Goal: Task Accomplishment & Management: Use online tool/utility

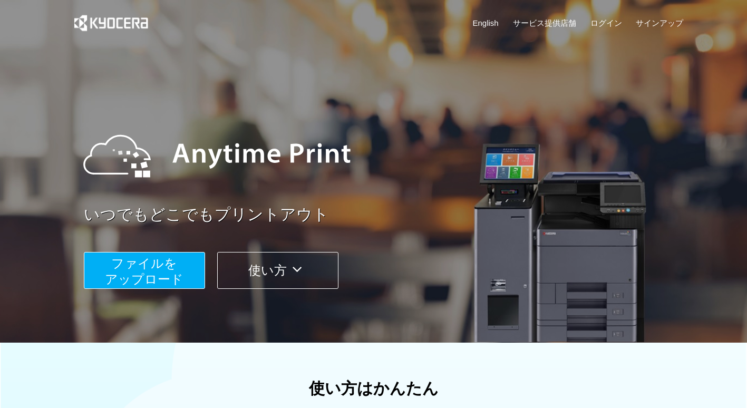
scroll to position [105, 0]
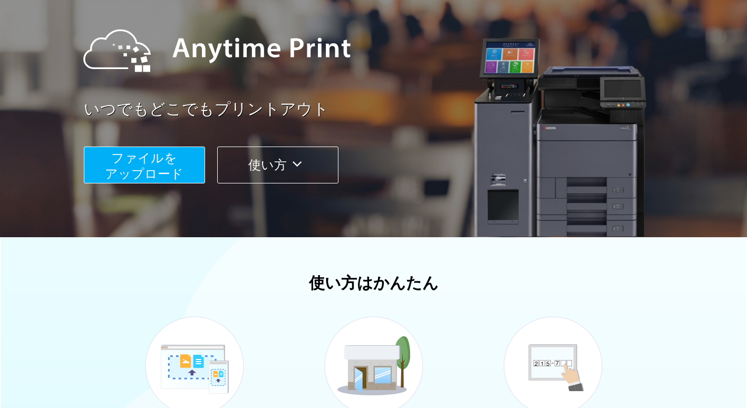
click at [163, 174] on span "ファイルを ​​アップロード" at bounding box center [144, 166] width 79 height 30
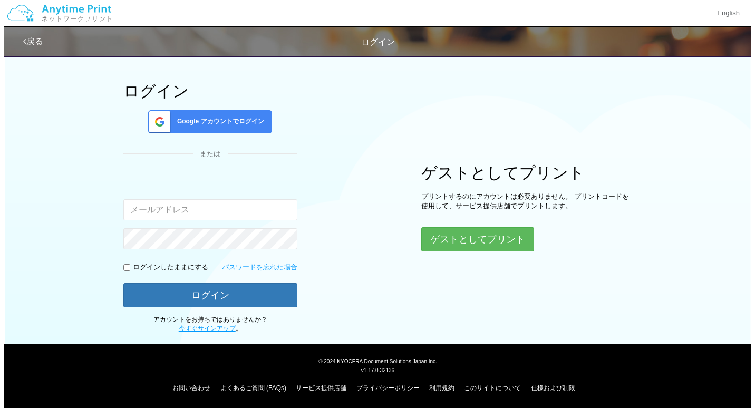
scroll to position [43, 0]
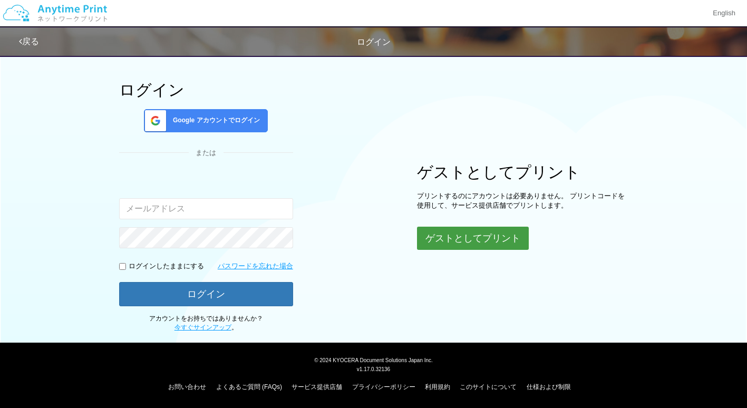
click at [432, 240] on button "ゲストとしてプリント" at bounding box center [473, 238] width 112 height 23
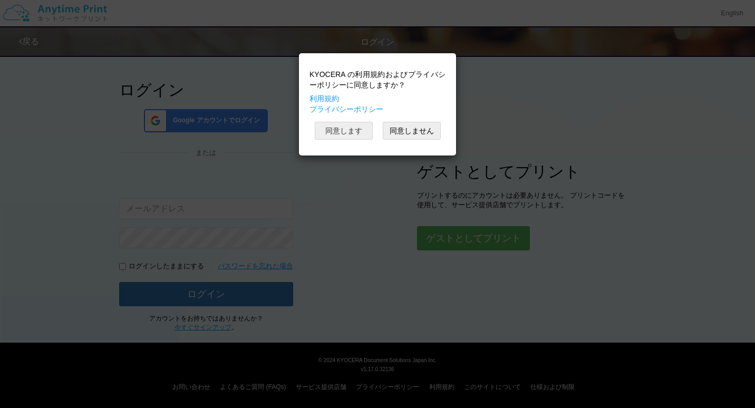
click at [331, 135] on button "同意します" at bounding box center [344, 131] width 58 height 18
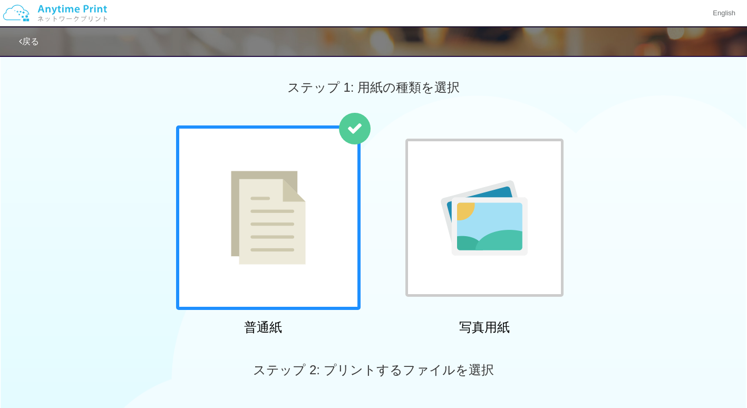
scroll to position [53, 0]
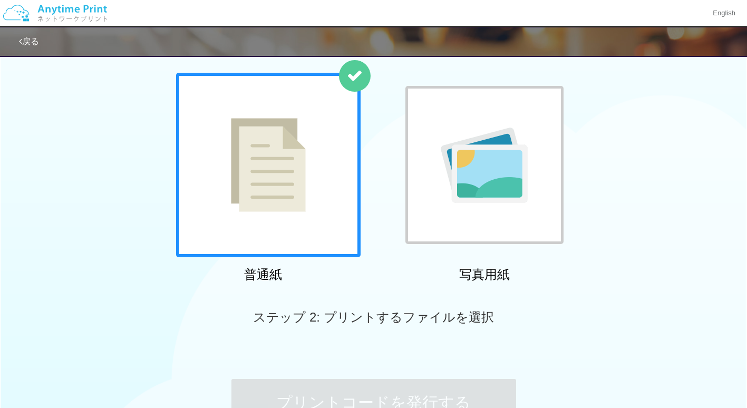
click at [300, 168] on img at bounding box center [268, 165] width 75 height 94
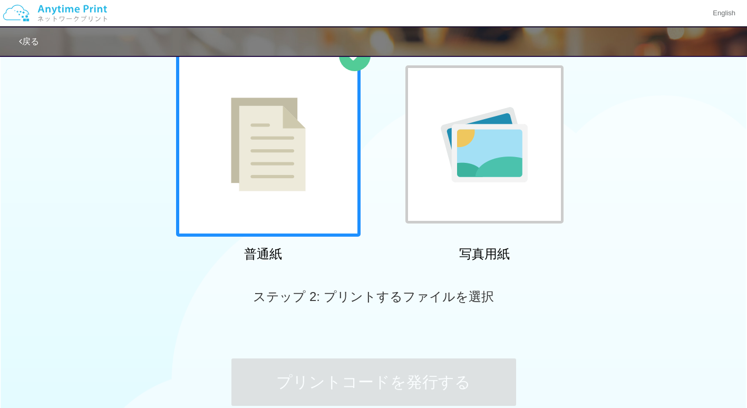
click at [259, 191] on img at bounding box center [268, 144] width 75 height 94
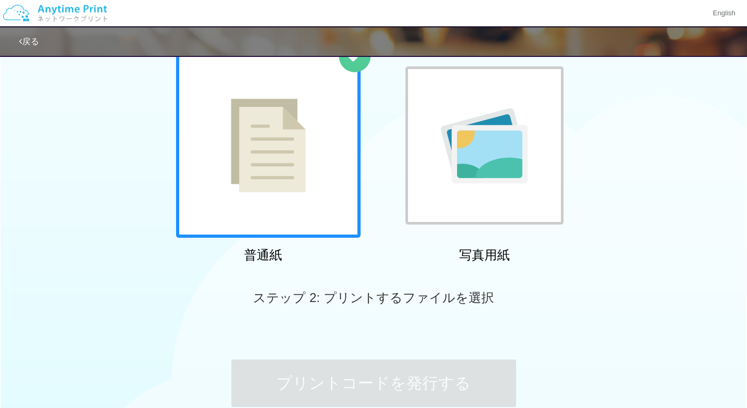
scroll to position [0, 0]
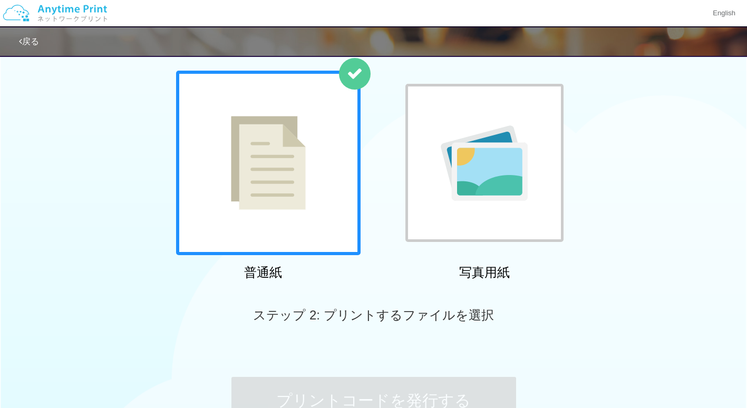
click at [286, 148] on img at bounding box center [268, 163] width 75 height 94
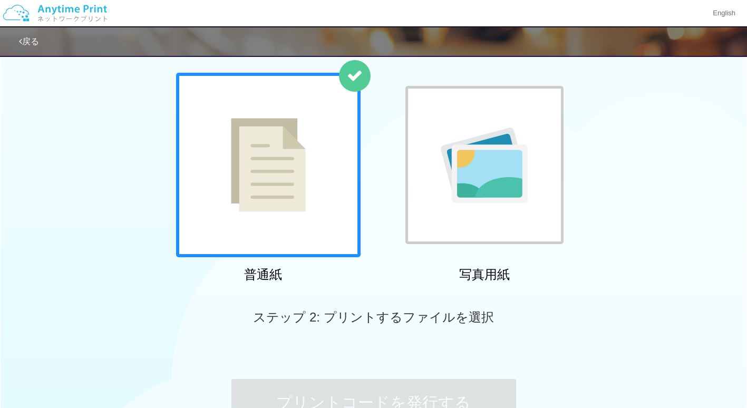
click at [286, 148] on img at bounding box center [268, 165] width 75 height 94
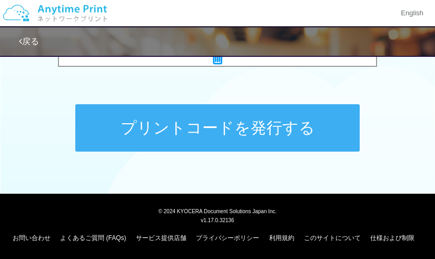
scroll to position [490, 0]
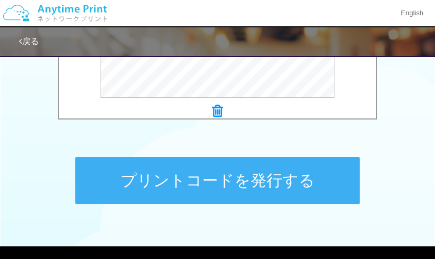
click at [198, 191] on button "プリントコードを発行する" at bounding box center [217, 180] width 285 height 47
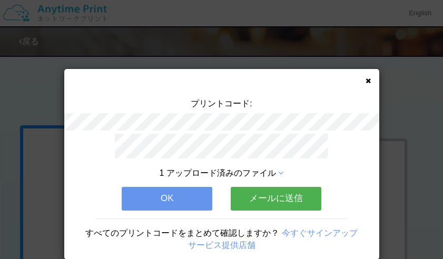
click at [191, 193] on button "OK" at bounding box center [167, 198] width 91 height 23
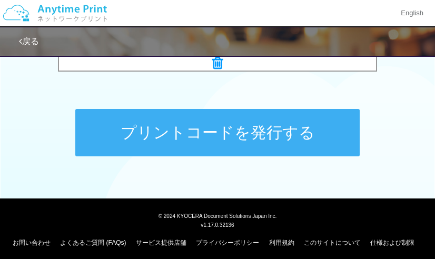
scroll to position [542, 0]
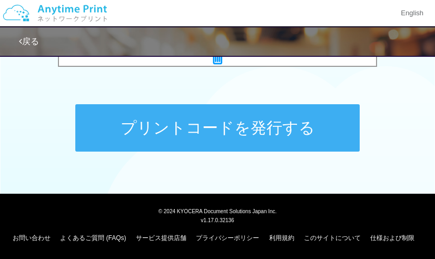
click at [209, 132] on button "プリントコードを発行する" at bounding box center [217, 127] width 285 height 47
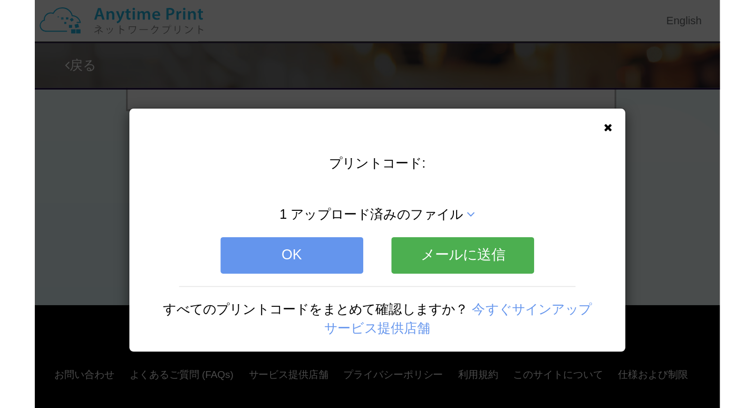
scroll to position [0, 0]
